Goal: Entertainment & Leisure: Consume media (video, audio)

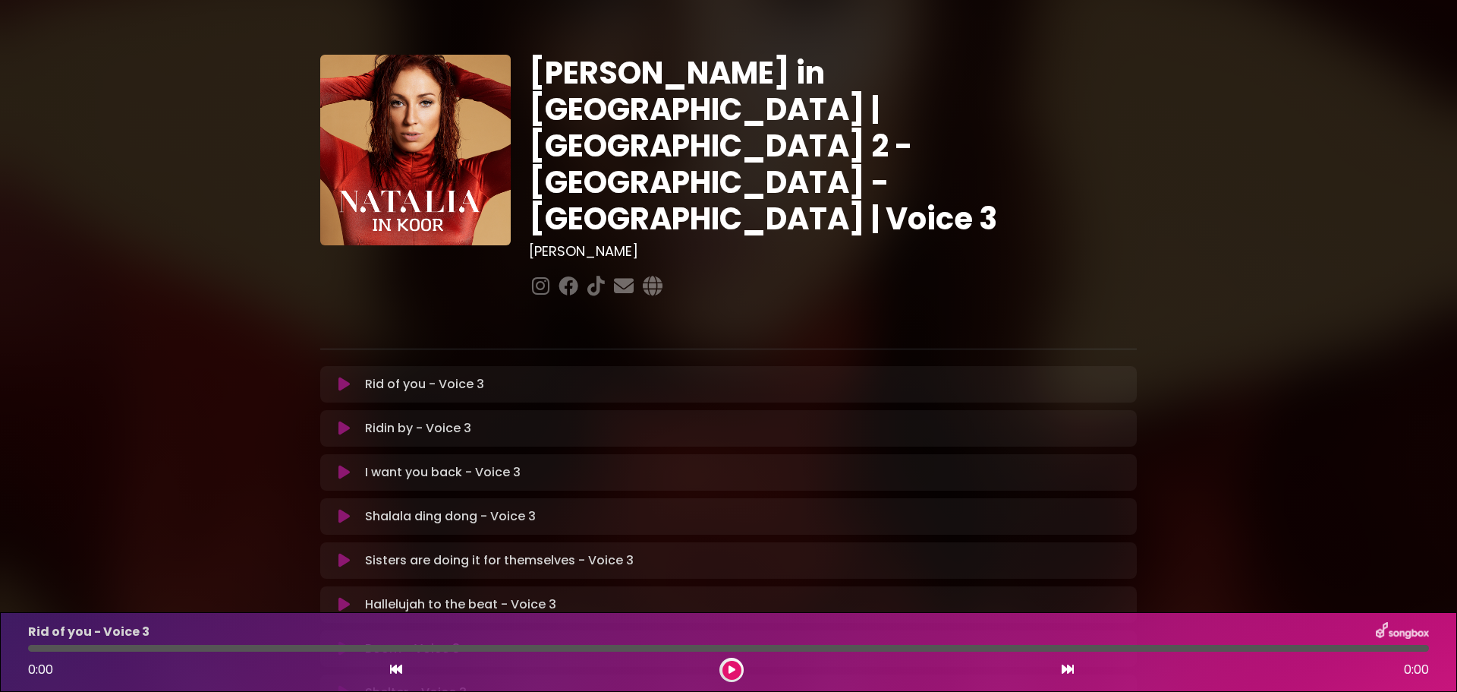
click at [468, 375] on p "Rid of you - Voice 3 Loading Track..." at bounding box center [424, 384] width 119 height 18
click at [365, 375] on p "Rid of you - Voice 3 Loading Track..." at bounding box center [424, 384] width 119 height 18
click at [345, 376] on icon at bounding box center [344, 383] width 11 height 15
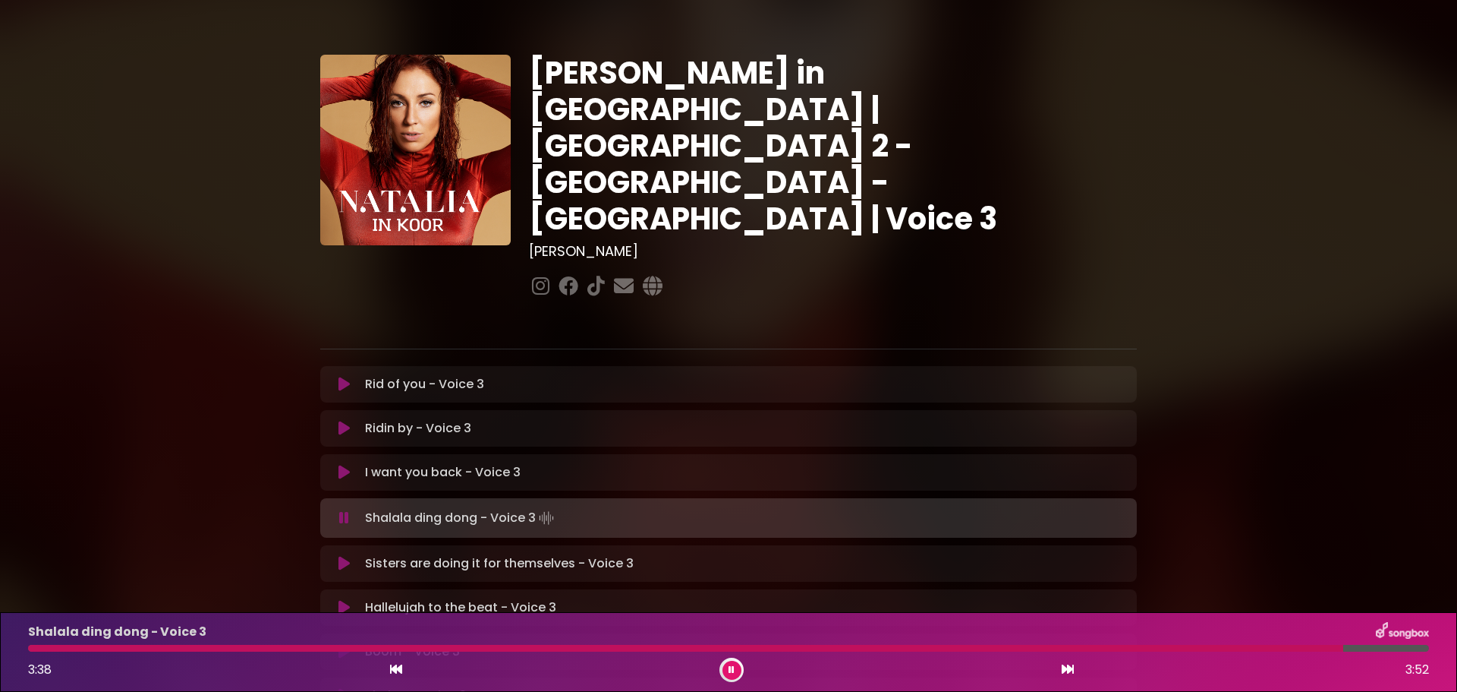
click at [430, 686] on p "Shelter - Voice 3 Loading Track..." at bounding box center [416, 695] width 102 height 18
click at [339, 688] on icon at bounding box center [344, 695] width 11 height 15
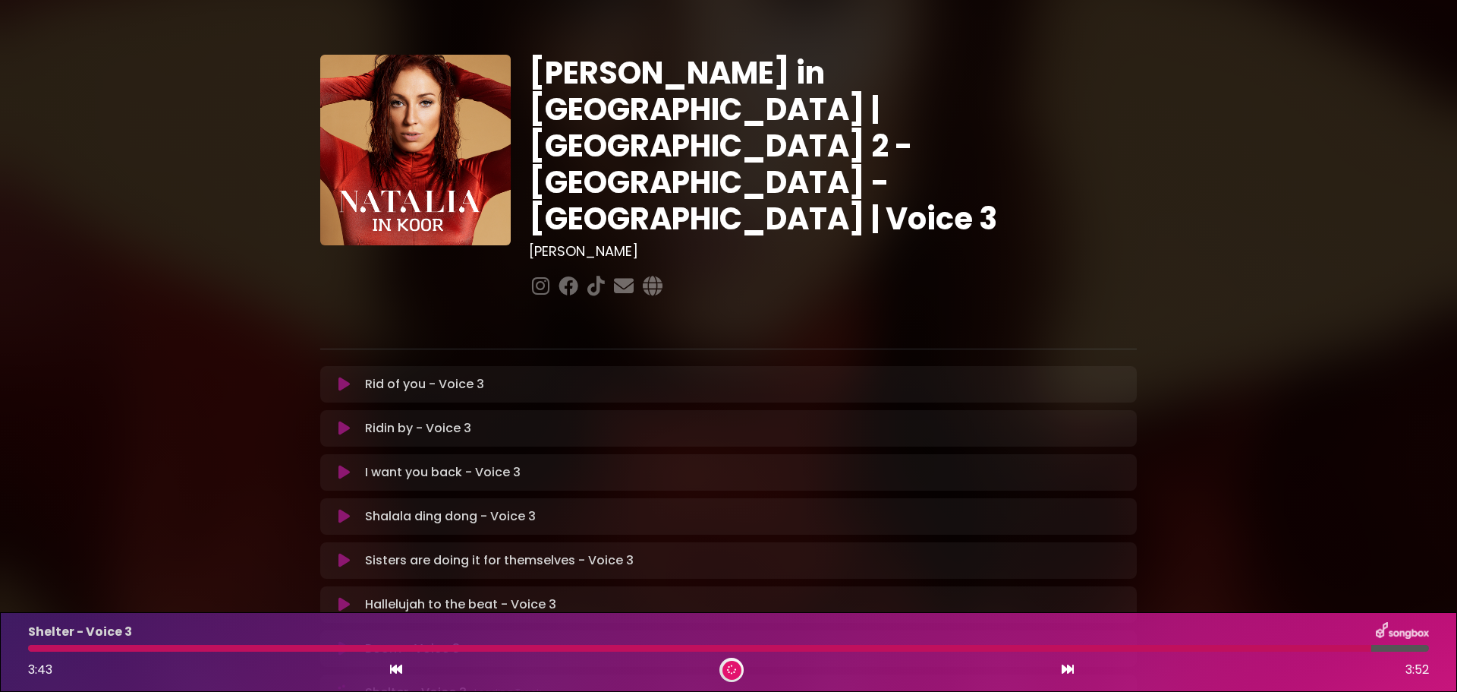
click at [335, 682] on icon at bounding box center [343, 692] width 21 height 21
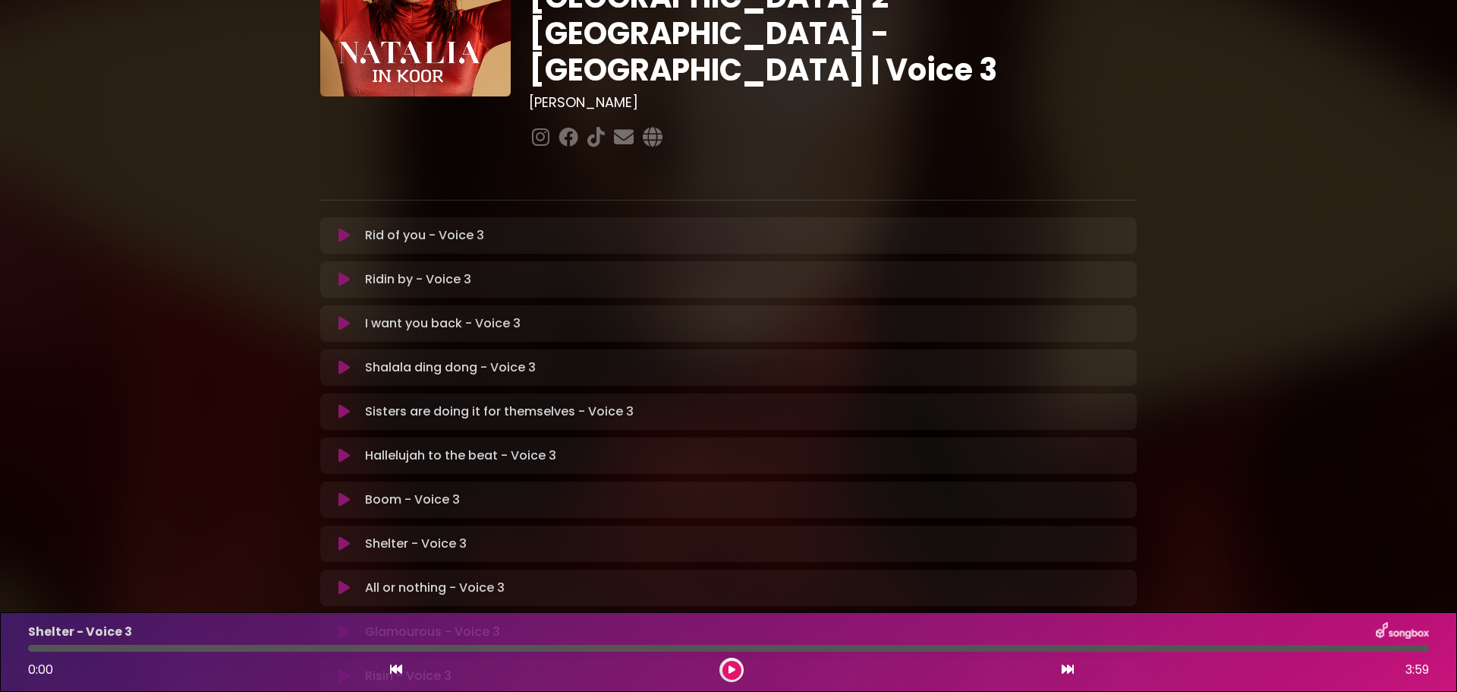
scroll to position [152, 0]
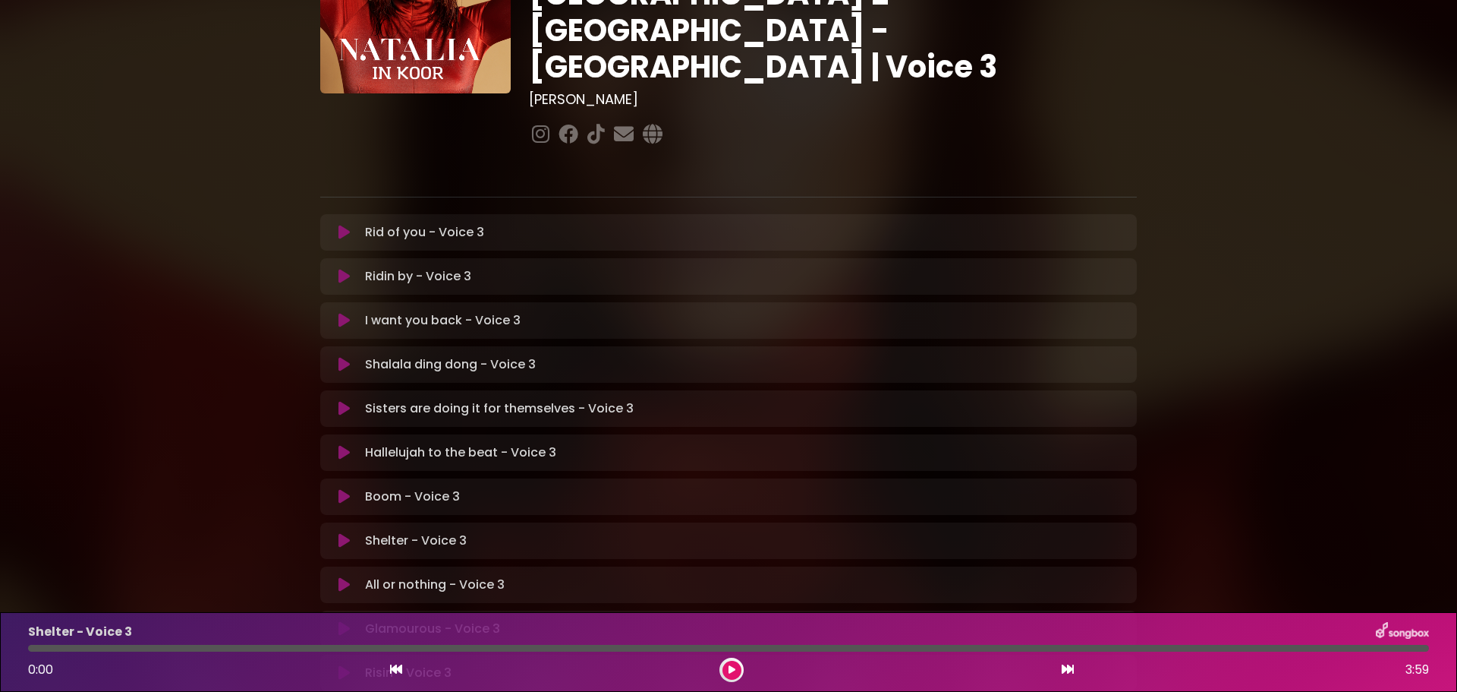
click at [394, 531] on p "Shelter - Voice 3 Loading Track..." at bounding box center [416, 540] width 102 height 18
click at [734, 675] on icon at bounding box center [731, 669] width 8 height 11
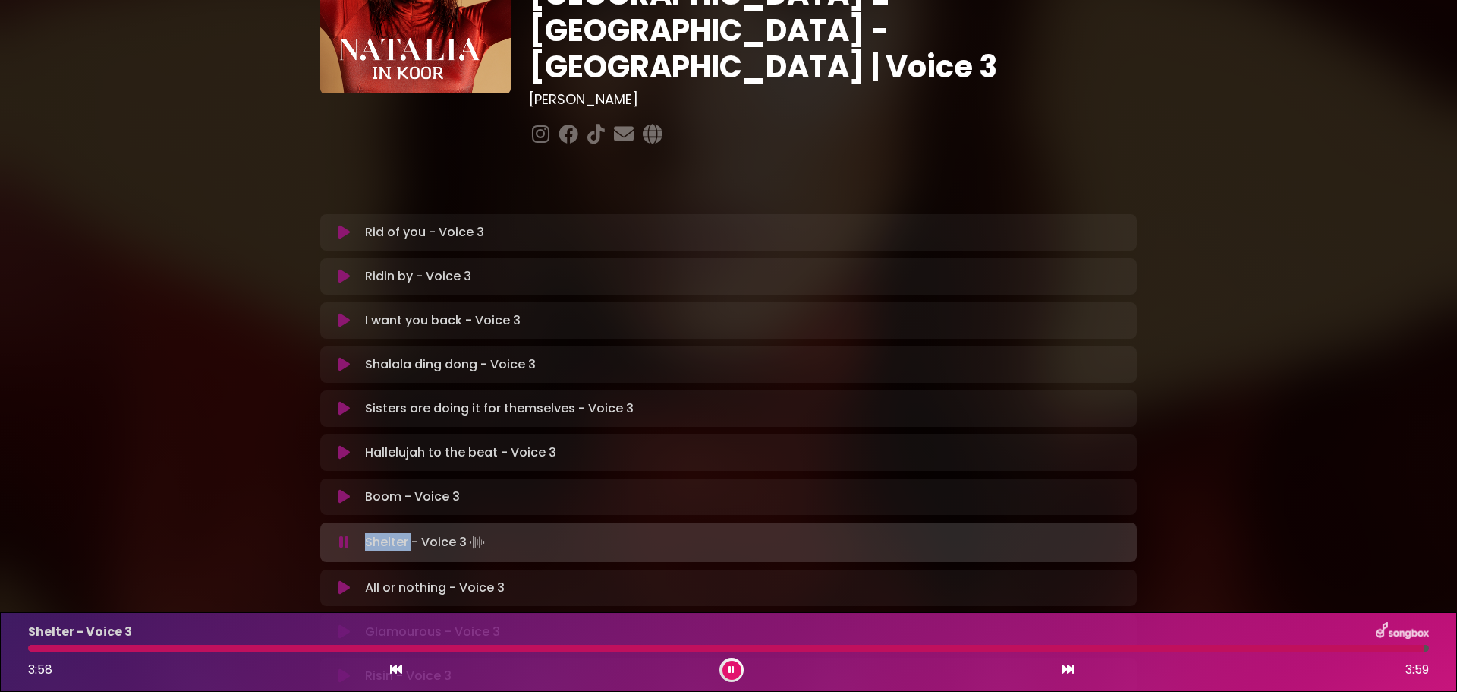
click at [341, 624] on icon at bounding box center [344, 631] width 11 height 15
